Goal: Obtain resource: Download file/media

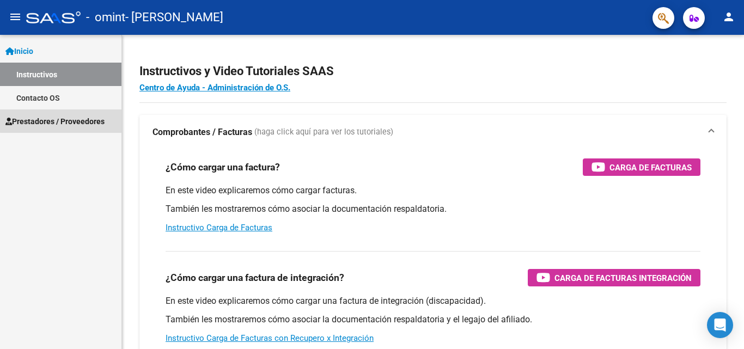
click at [86, 119] on span "Prestadores / Proveedores" at bounding box center [54, 121] width 99 height 12
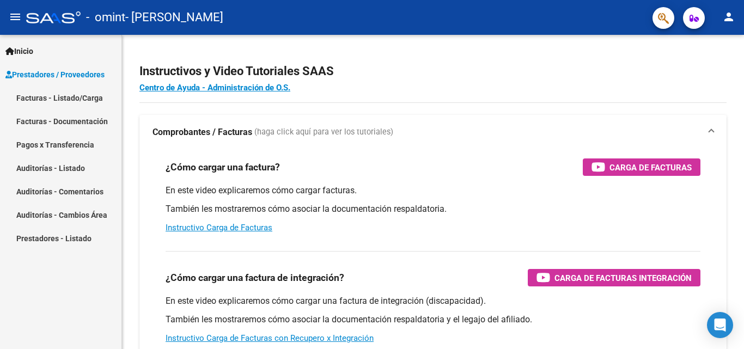
click at [100, 71] on span "Prestadores / Proveedores" at bounding box center [54, 75] width 99 height 12
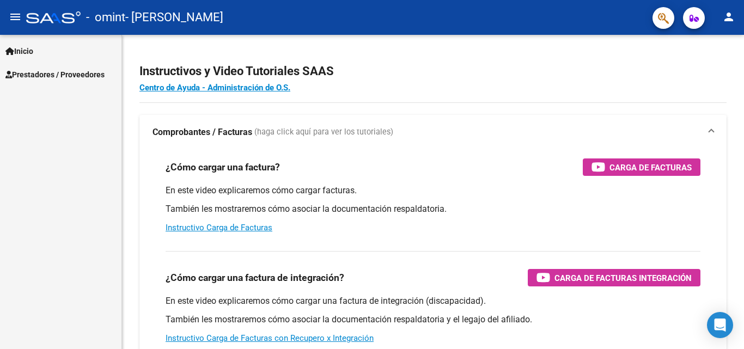
click at [73, 69] on span "Prestadores / Proveedores" at bounding box center [54, 75] width 99 height 12
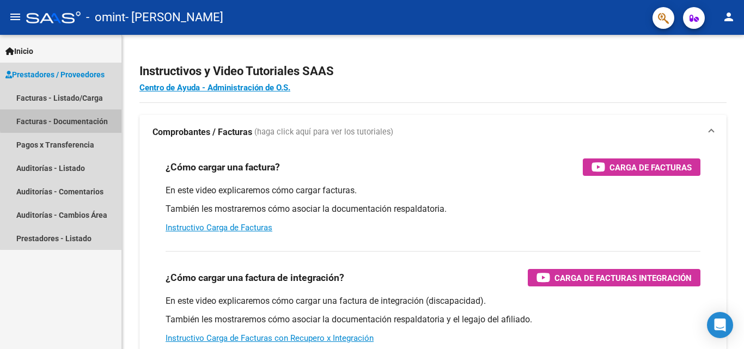
click at [81, 118] on link "Facturas - Documentación" at bounding box center [60, 120] width 121 height 23
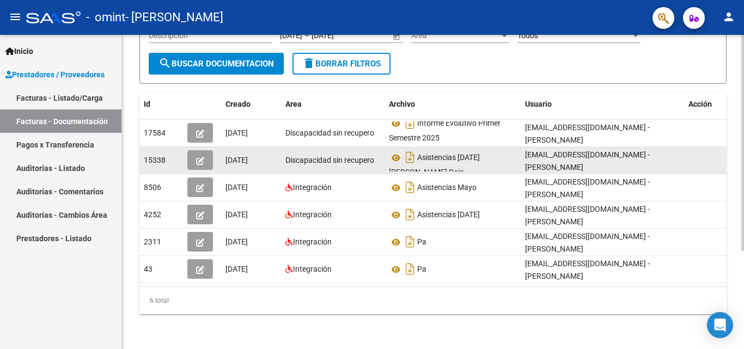
scroll to position [7, 0]
click at [696, 151] on datatable-body-cell at bounding box center [711, 160] width 54 height 27
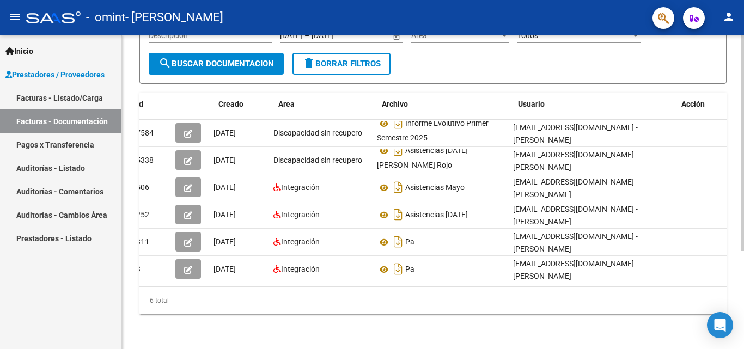
scroll to position [0, 0]
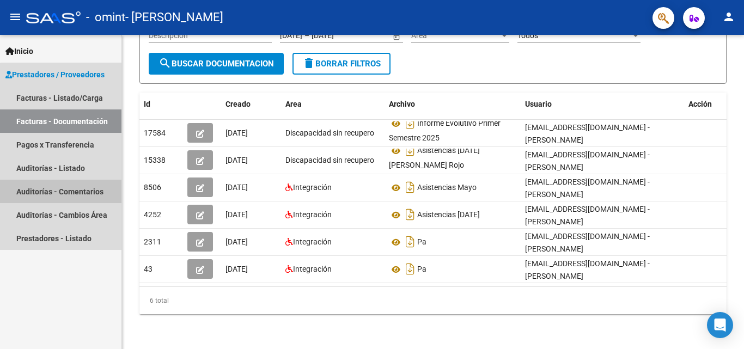
click at [61, 195] on link "Auditorías - Comentarios" at bounding box center [60, 191] width 121 height 23
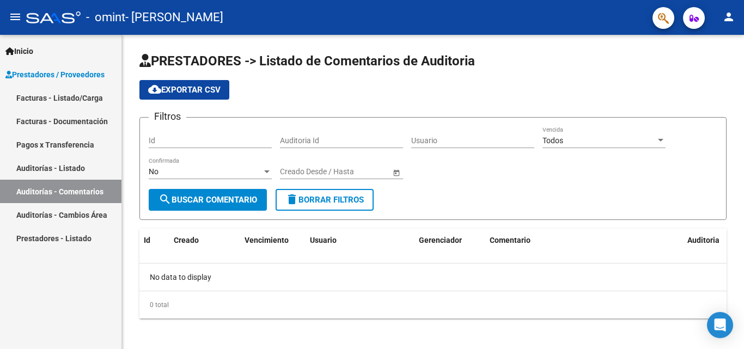
click at [77, 121] on link "Facturas - Documentación" at bounding box center [60, 120] width 121 height 23
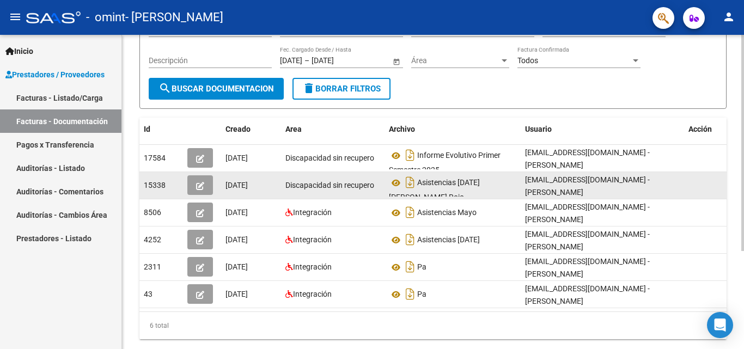
scroll to position [88, 0]
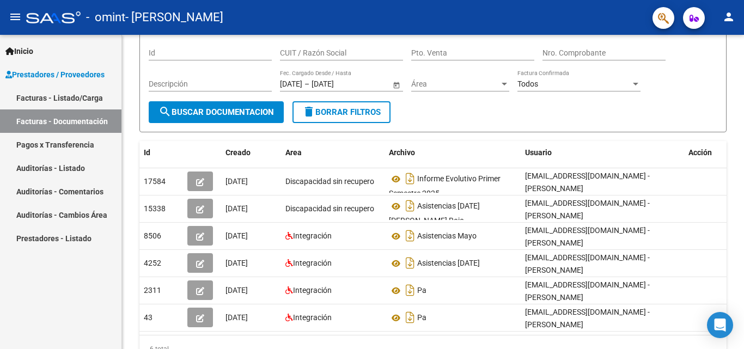
click at [68, 95] on link "Facturas - Listado/Carga" at bounding box center [60, 97] width 121 height 23
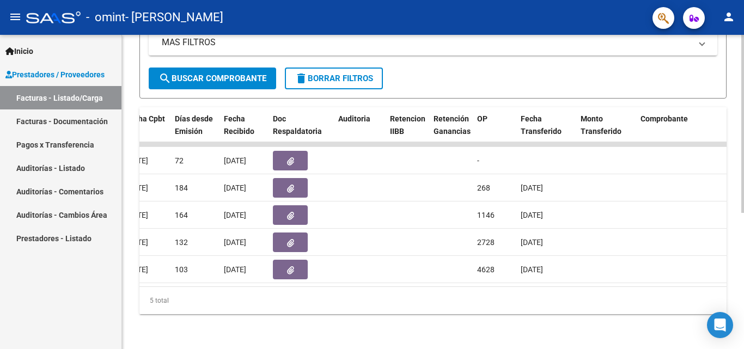
scroll to position [0, 479]
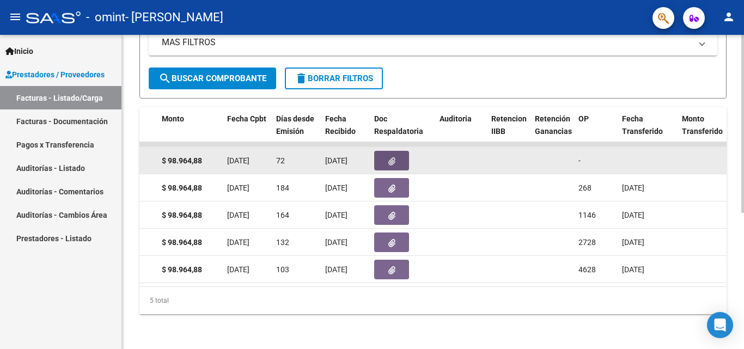
click at [386, 151] on button "button" at bounding box center [391, 161] width 35 height 20
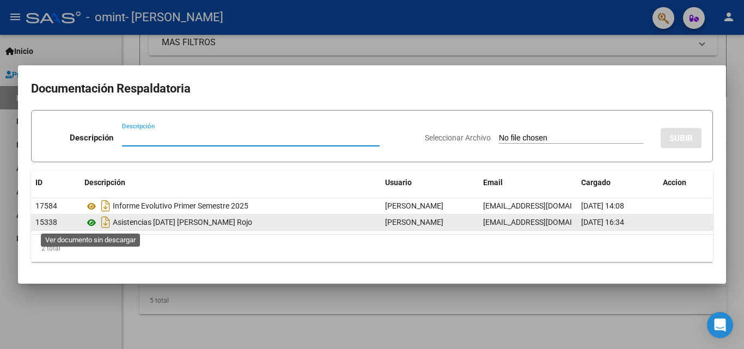
click at [91, 224] on icon at bounding box center [91, 222] width 14 height 13
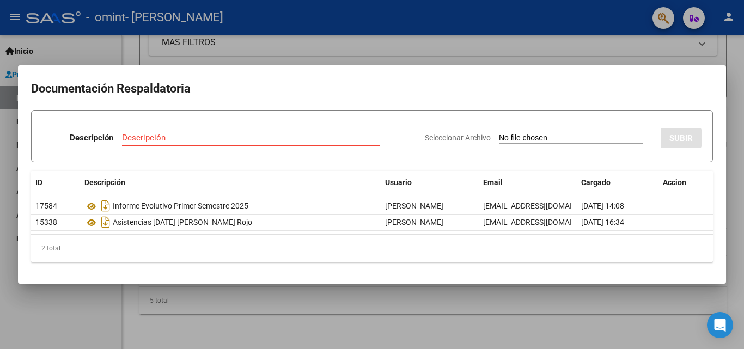
click at [466, 58] on div at bounding box center [372, 174] width 744 height 349
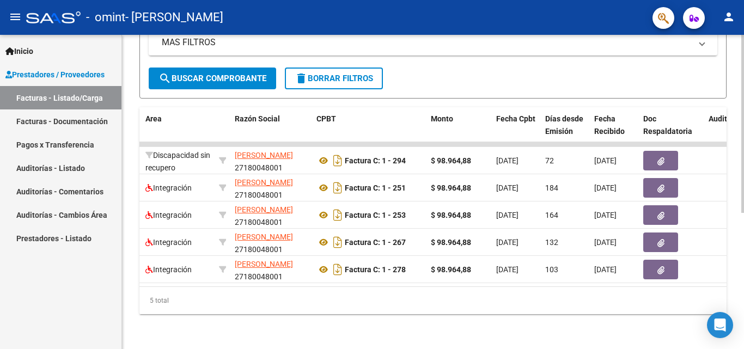
scroll to position [0, 167]
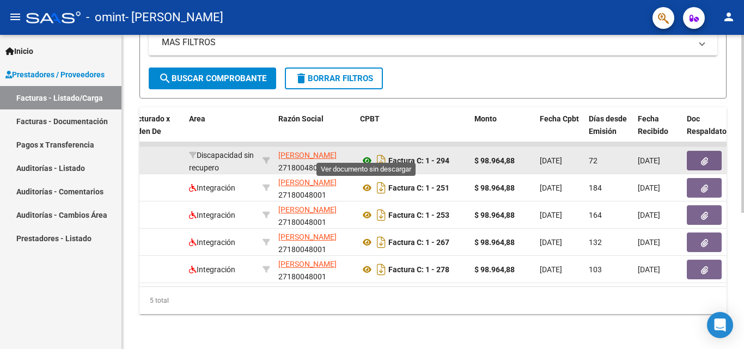
click at [366, 154] on icon at bounding box center [367, 160] width 14 height 13
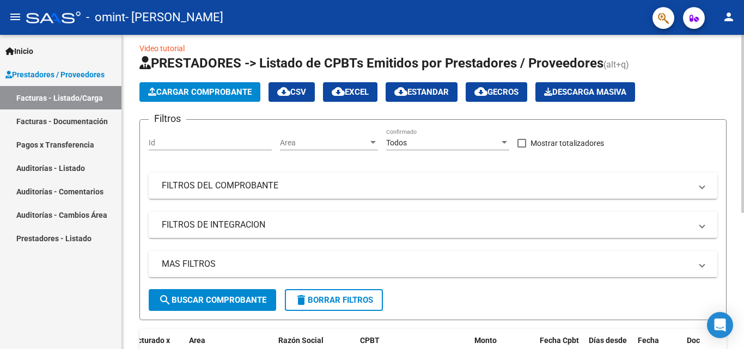
scroll to position [0, 0]
